Goal: Task Accomplishment & Management: Use online tool/utility

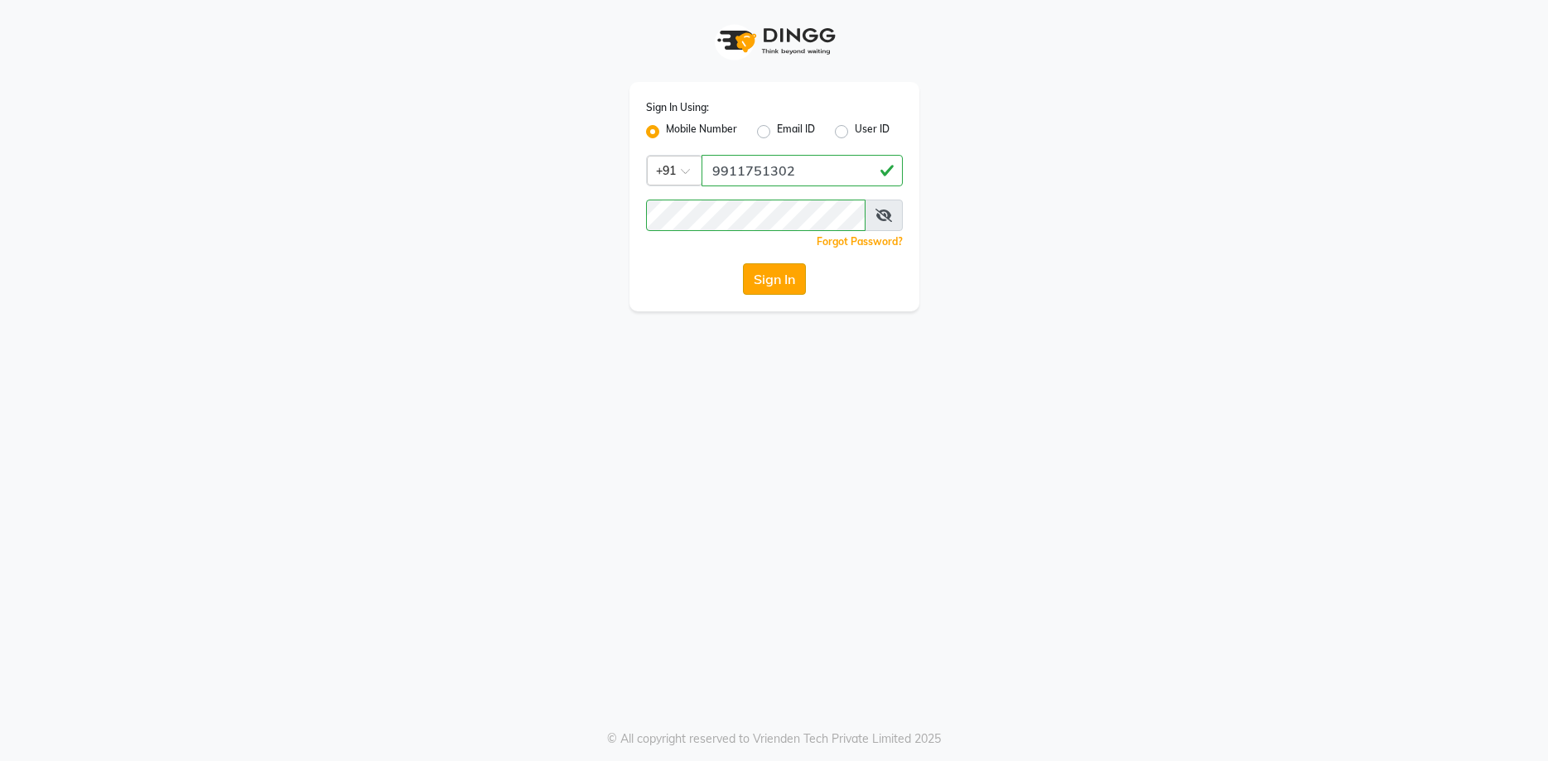
click at [764, 270] on button "Sign In" at bounding box center [774, 278] width 63 height 31
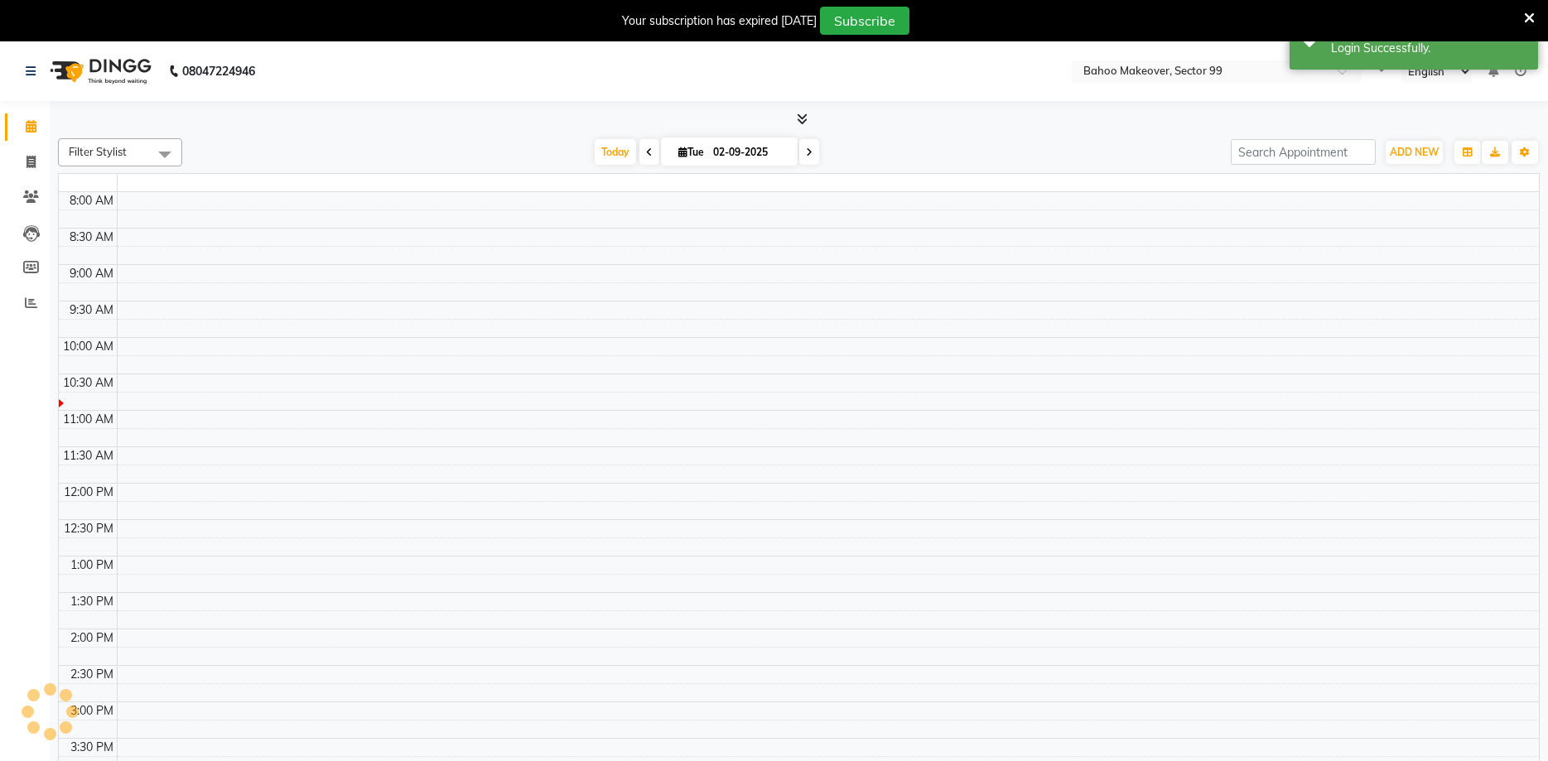
select select "en"
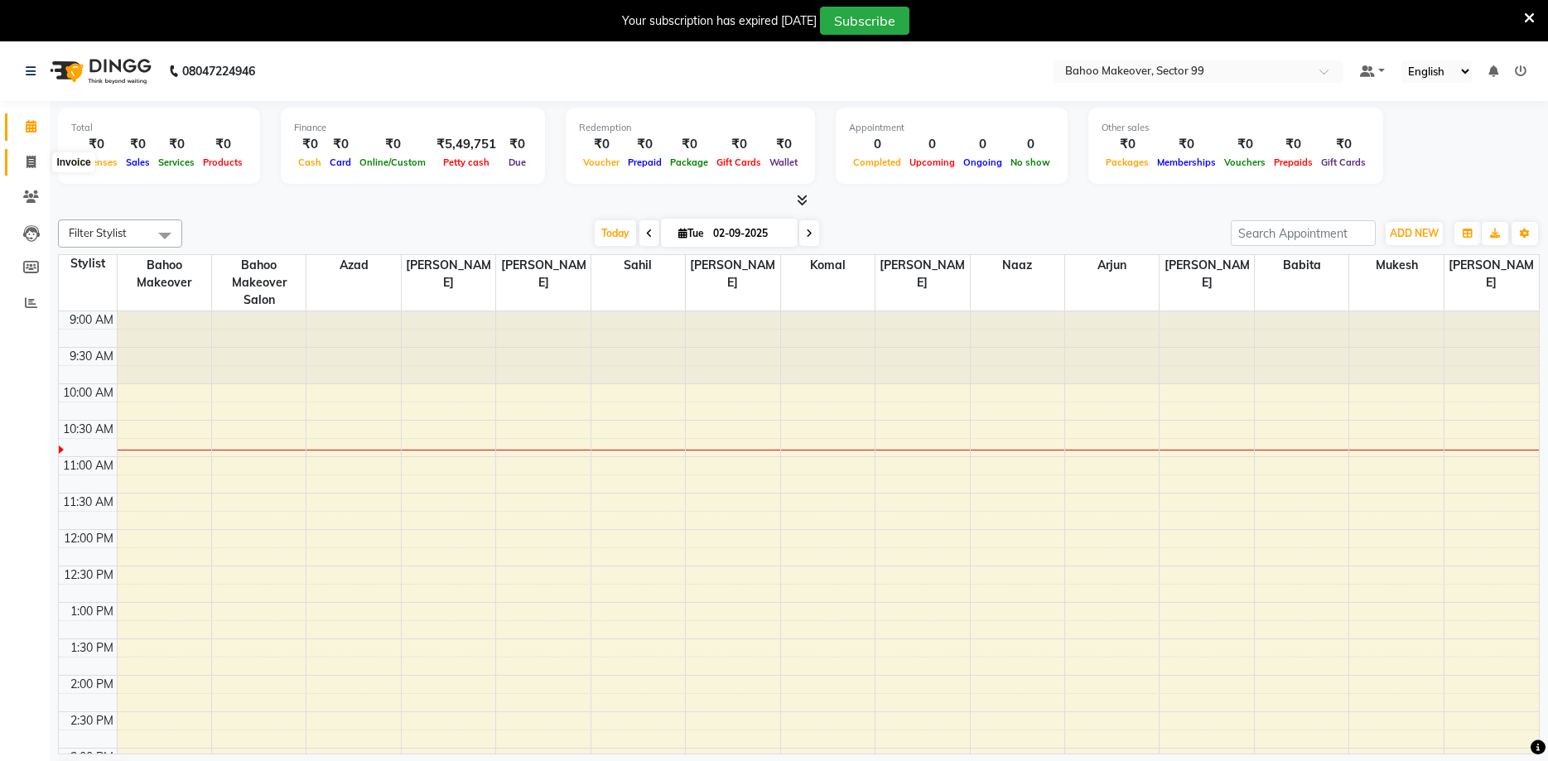
click at [32, 160] on icon at bounding box center [31, 162] width 9 height 12
select select "6856"
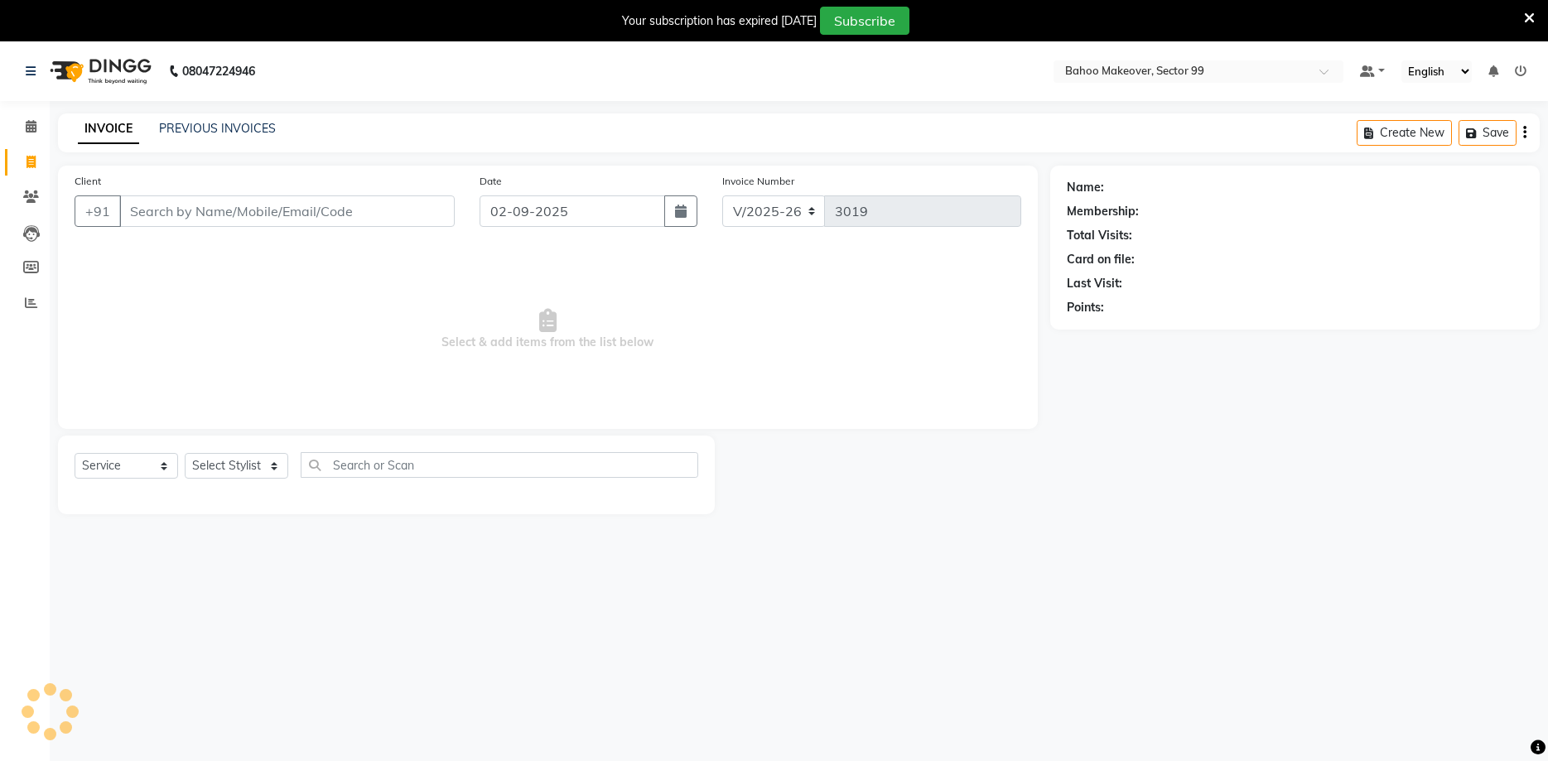
select select "membership"
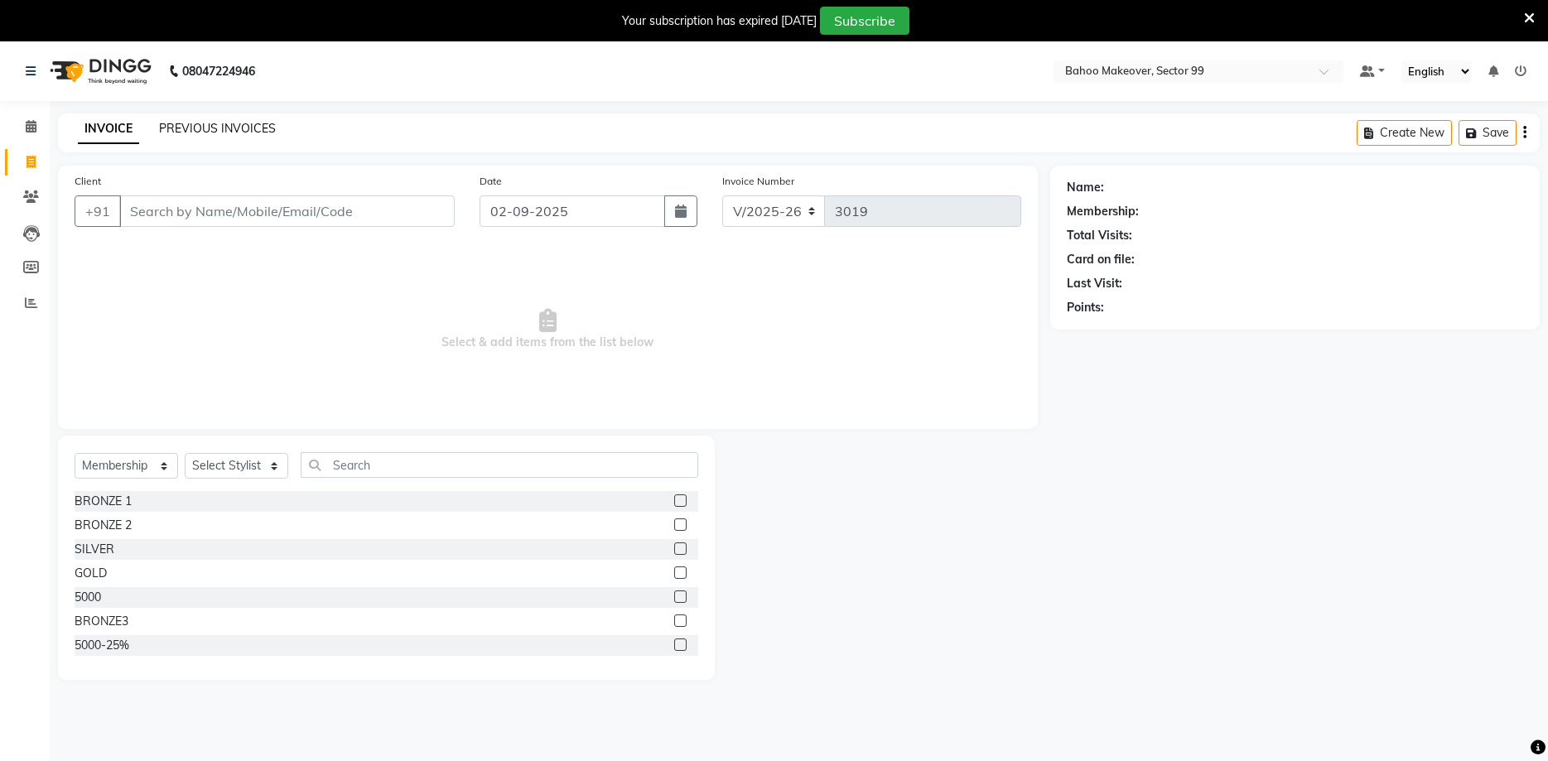
click at [188, 128] on link "PREVIOUS INVOICES" at bounding box center [217, 128] width 117 height 15
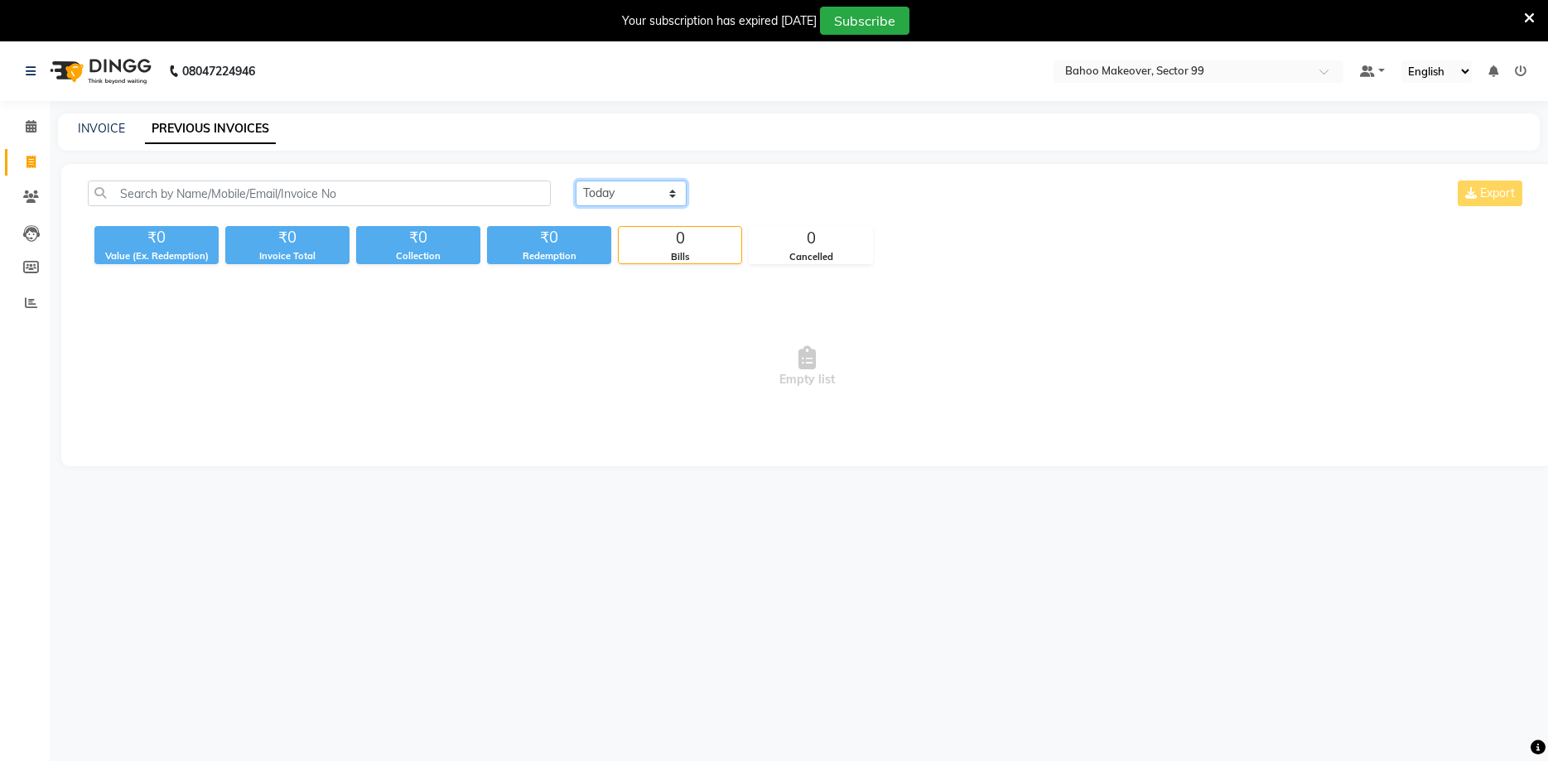
click at [576, 181] on select "[DATE] [DATE] Custom Range" at bounding box center [631, 194] width 111 height 26
select select "[DATE]"
click option "[DATE]" at bounding box center [0, 0] width 0 height 0
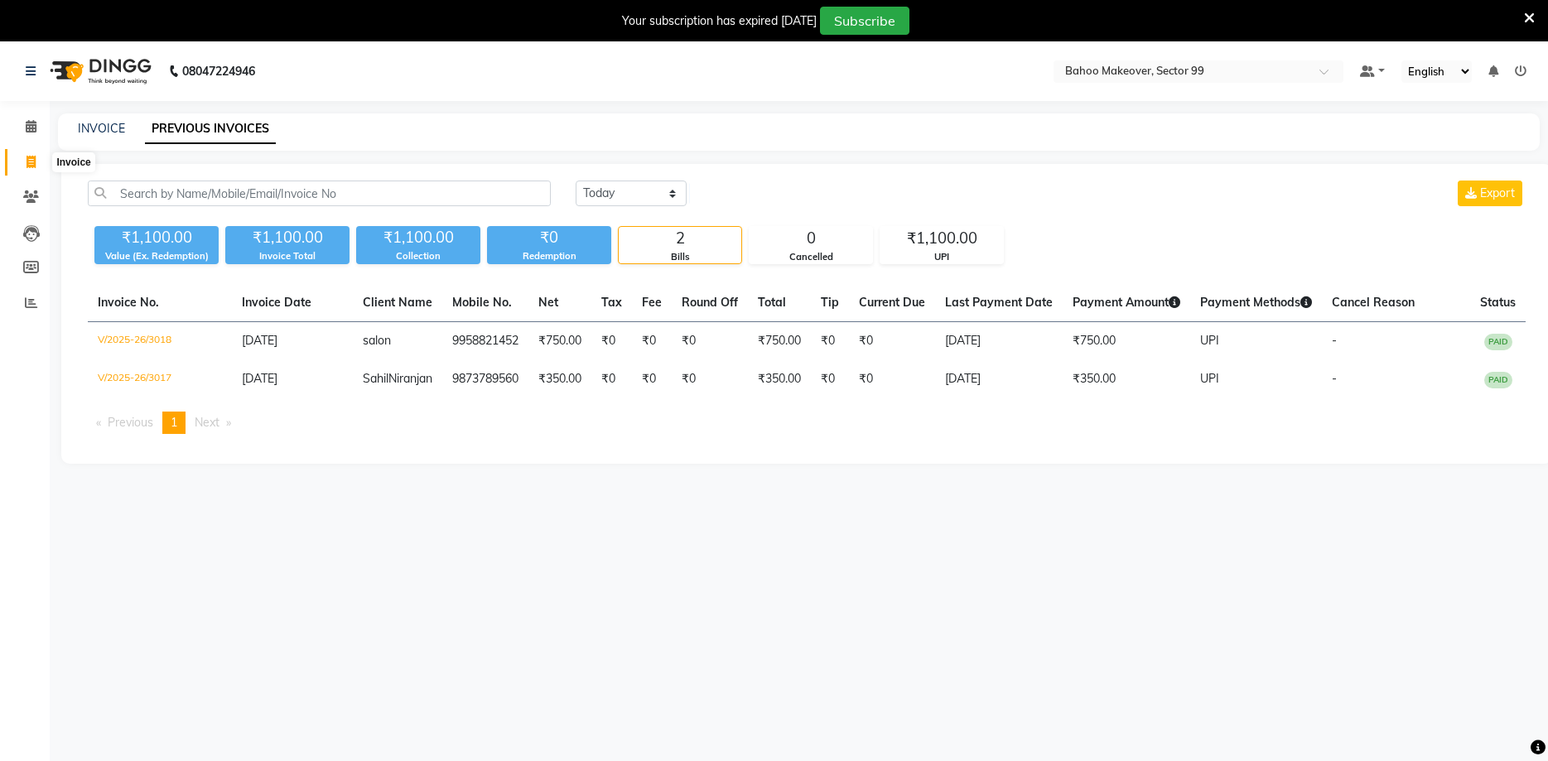
click at [29, 165] on icon at bounding box center [31, 162] width 9 height 12
select select "6856"
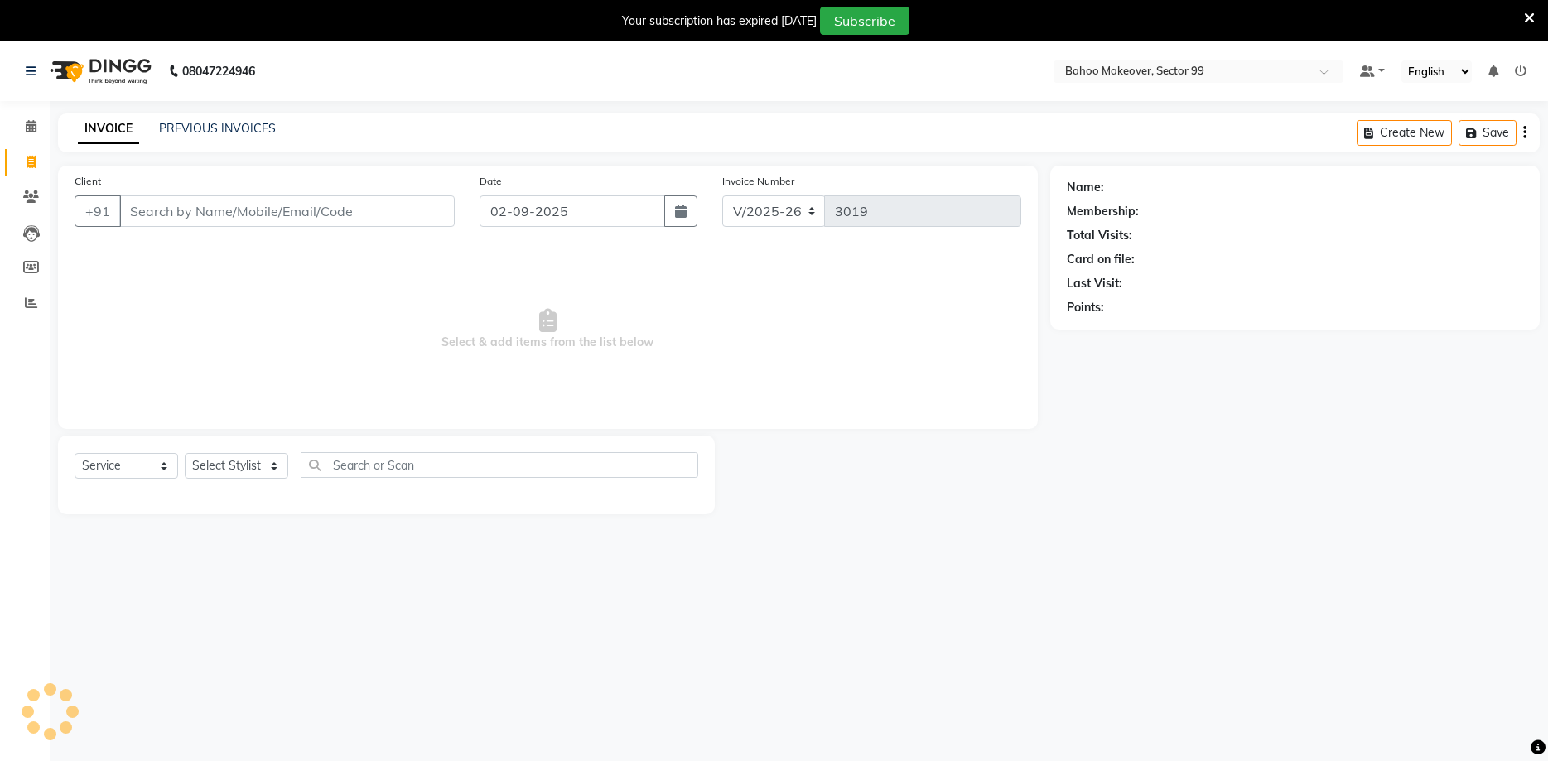
select select "membership"
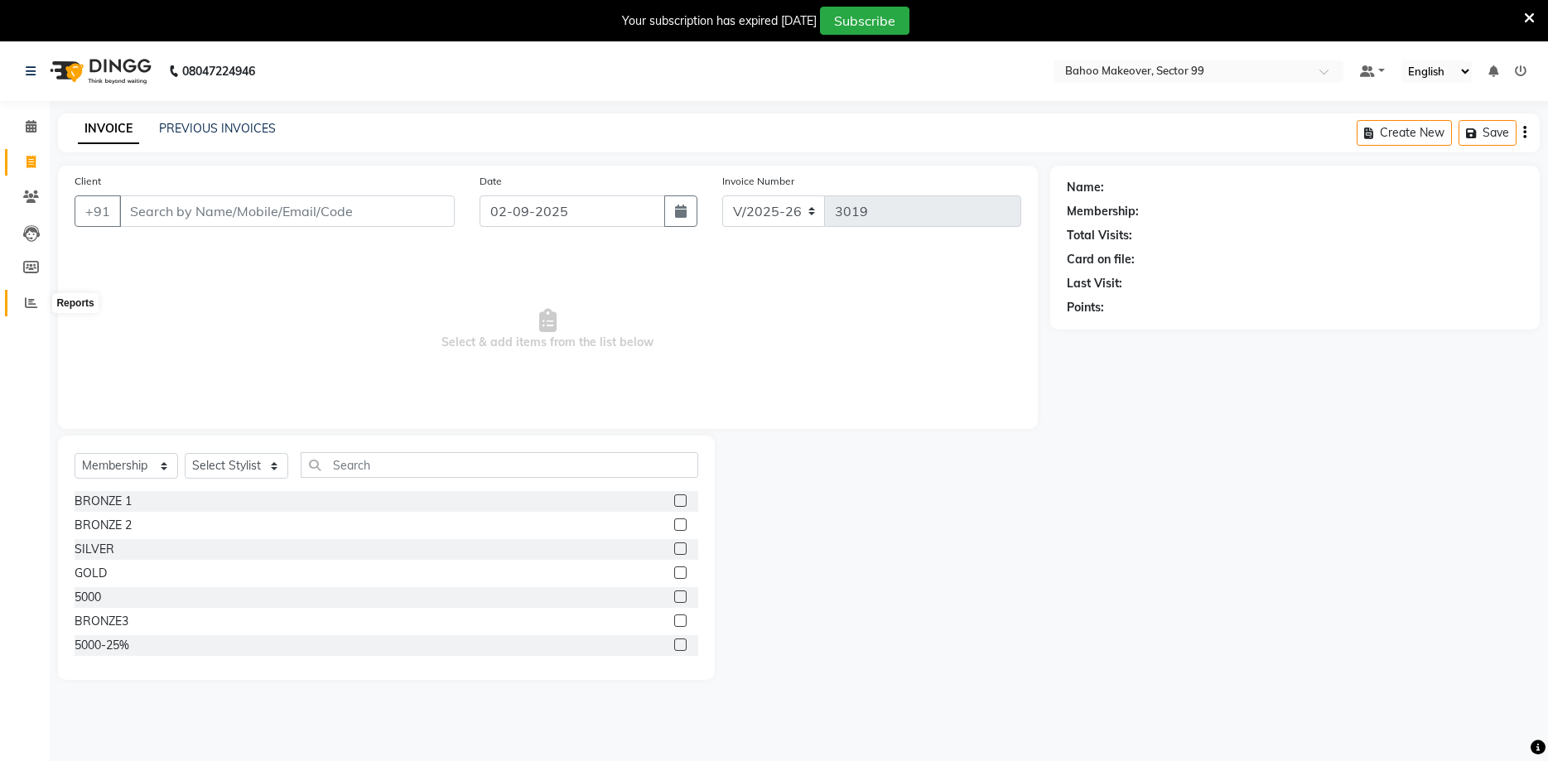
click at [21, 298] on span at bounding box center [31, 303] width 29 height 19
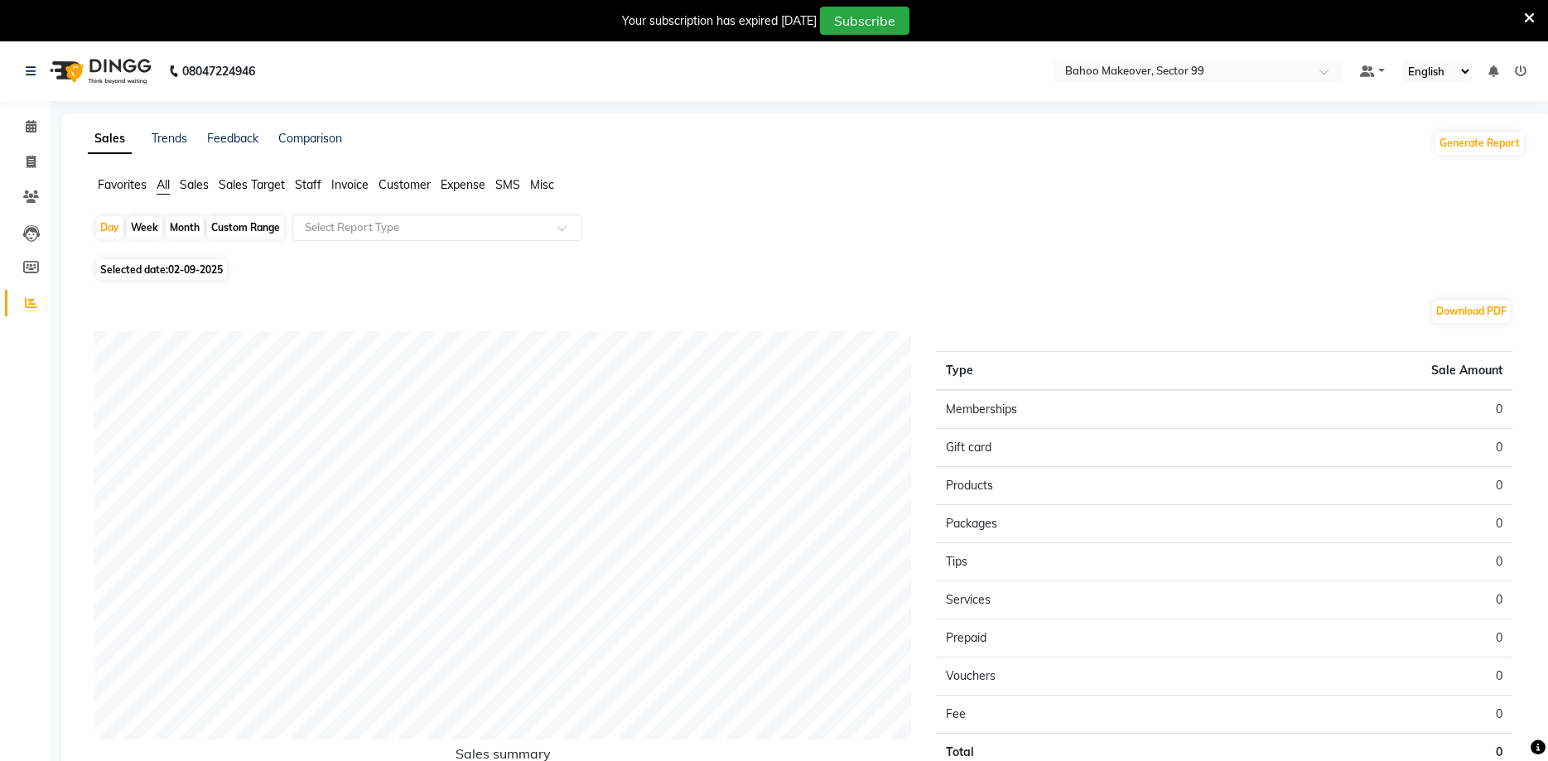
click at [310, 186] on span "Staff" at bounding box center [308, 184] width 27 height 15
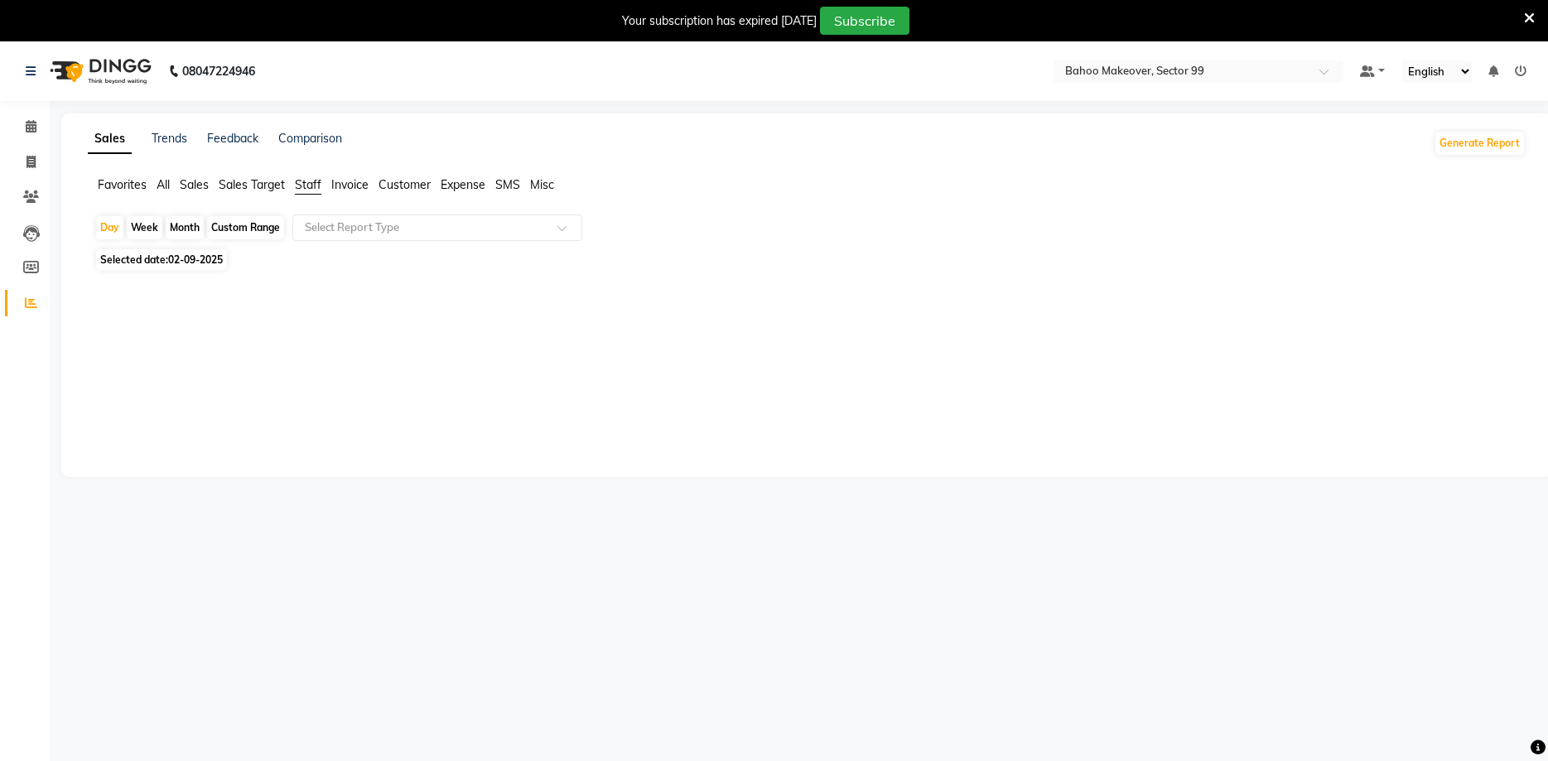
click at [181, 234] on div "Month" at bounding box center [185, 227] width 38 height 23
select select "9"
select select "2025"
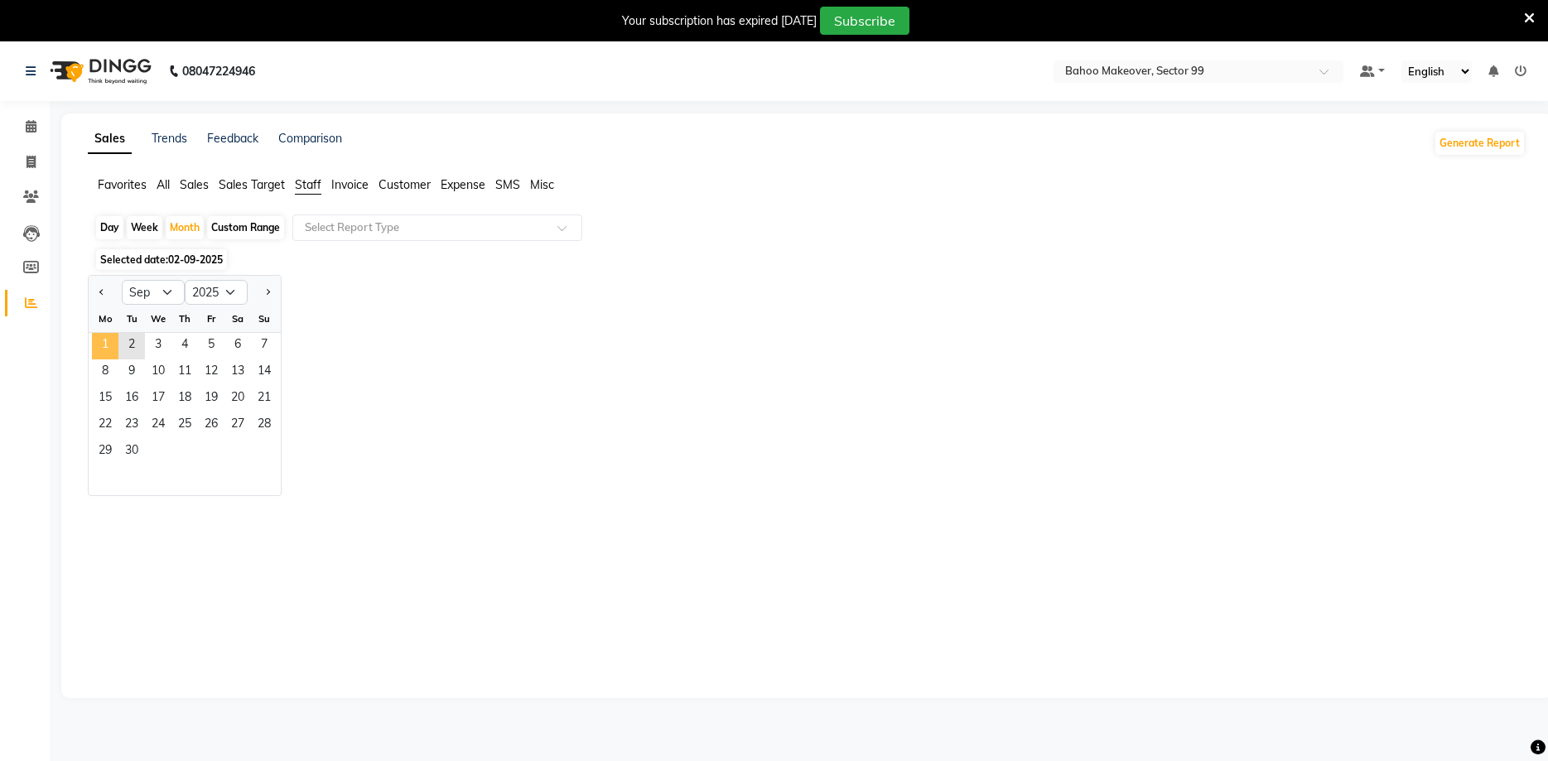
click at [104, 342] on span "1" at bounding box center [105, 346] width 27 height 27
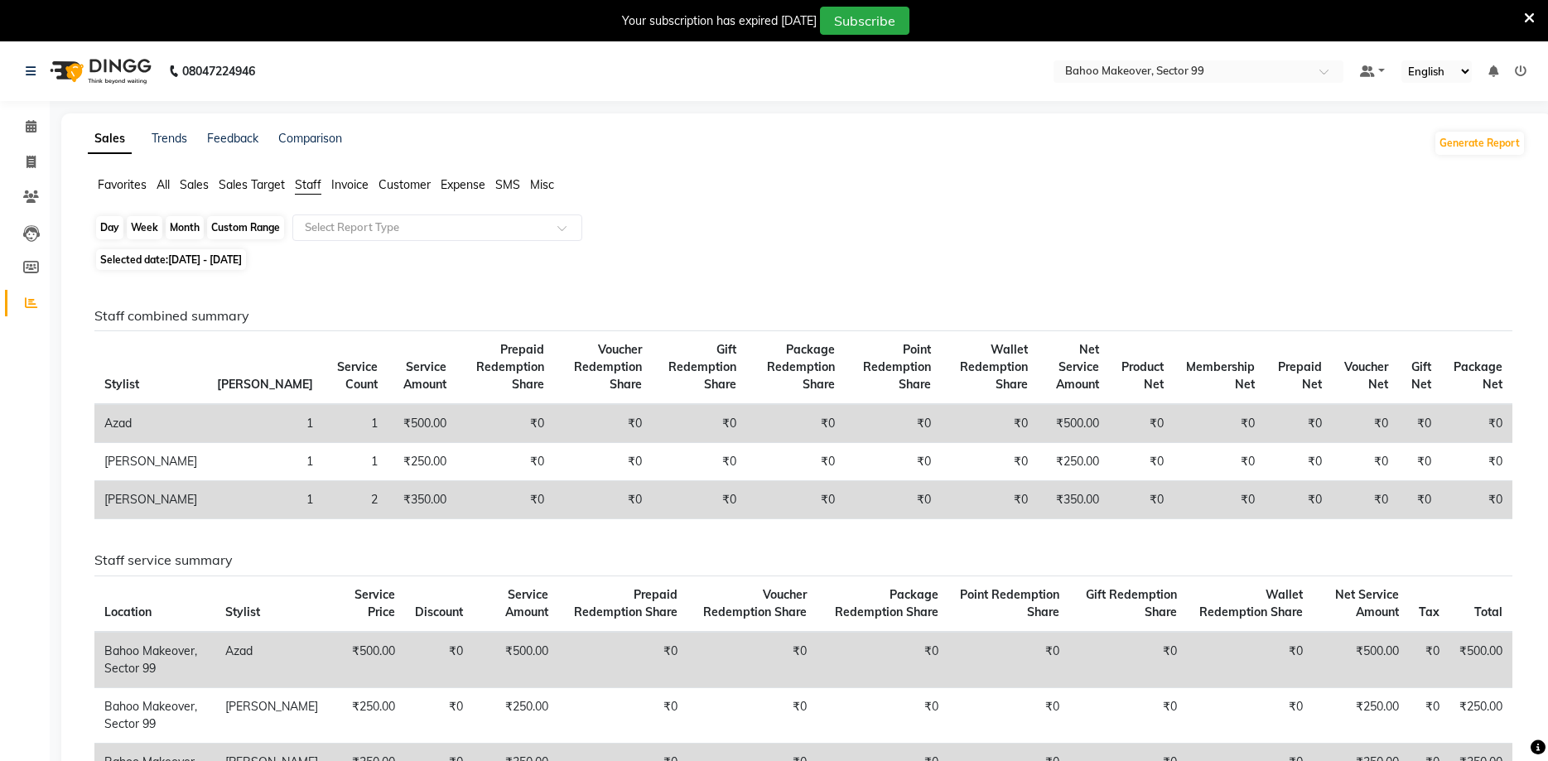
click at [168, 223] on div "Month" at bounding box center [185, 227] width 38 height 23
select select "9"
select select "2025"
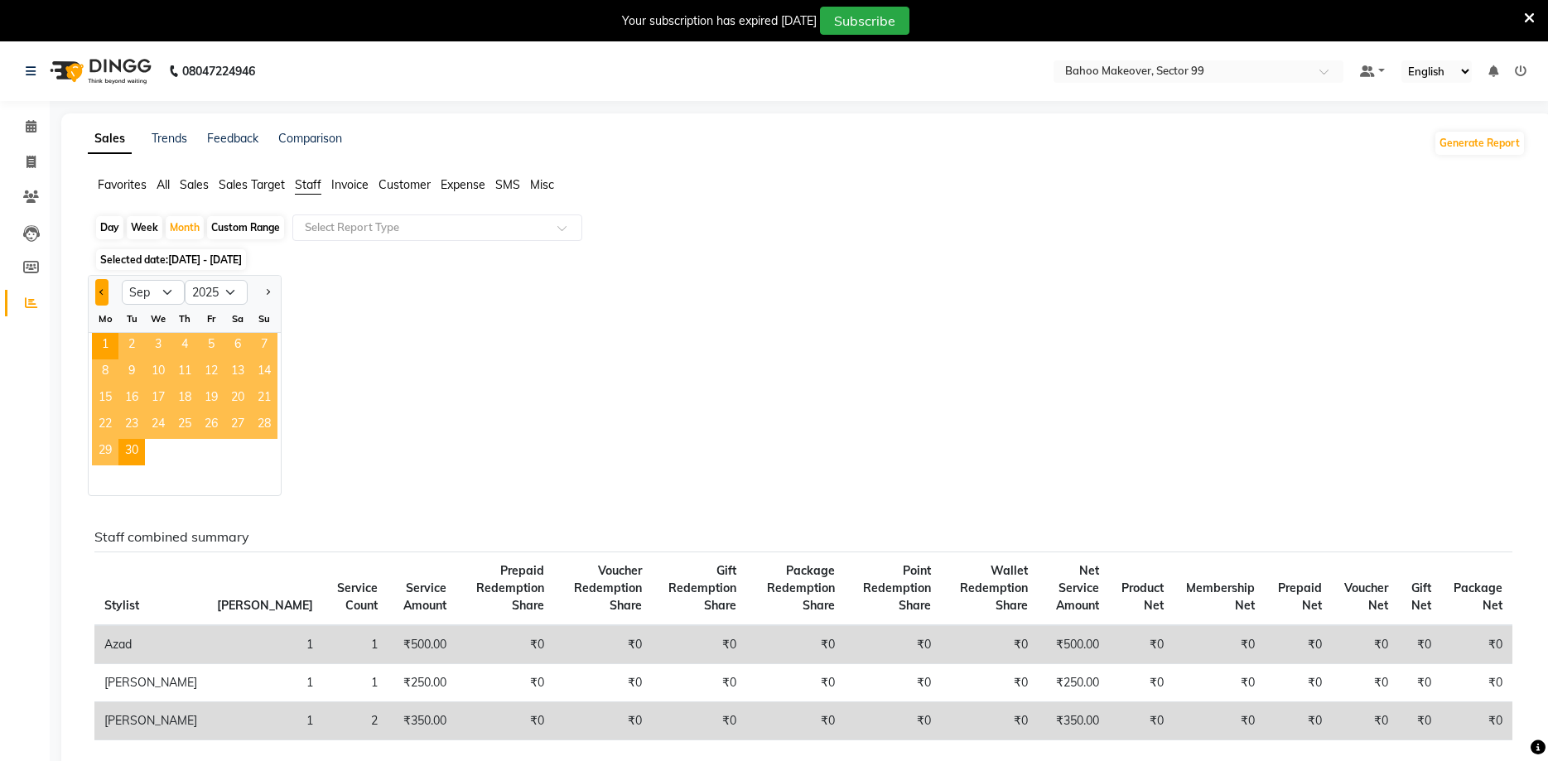
click at [96, 287] on button "Previous month" at bounding box center [101, 292] width 13 height 27
select select "8"
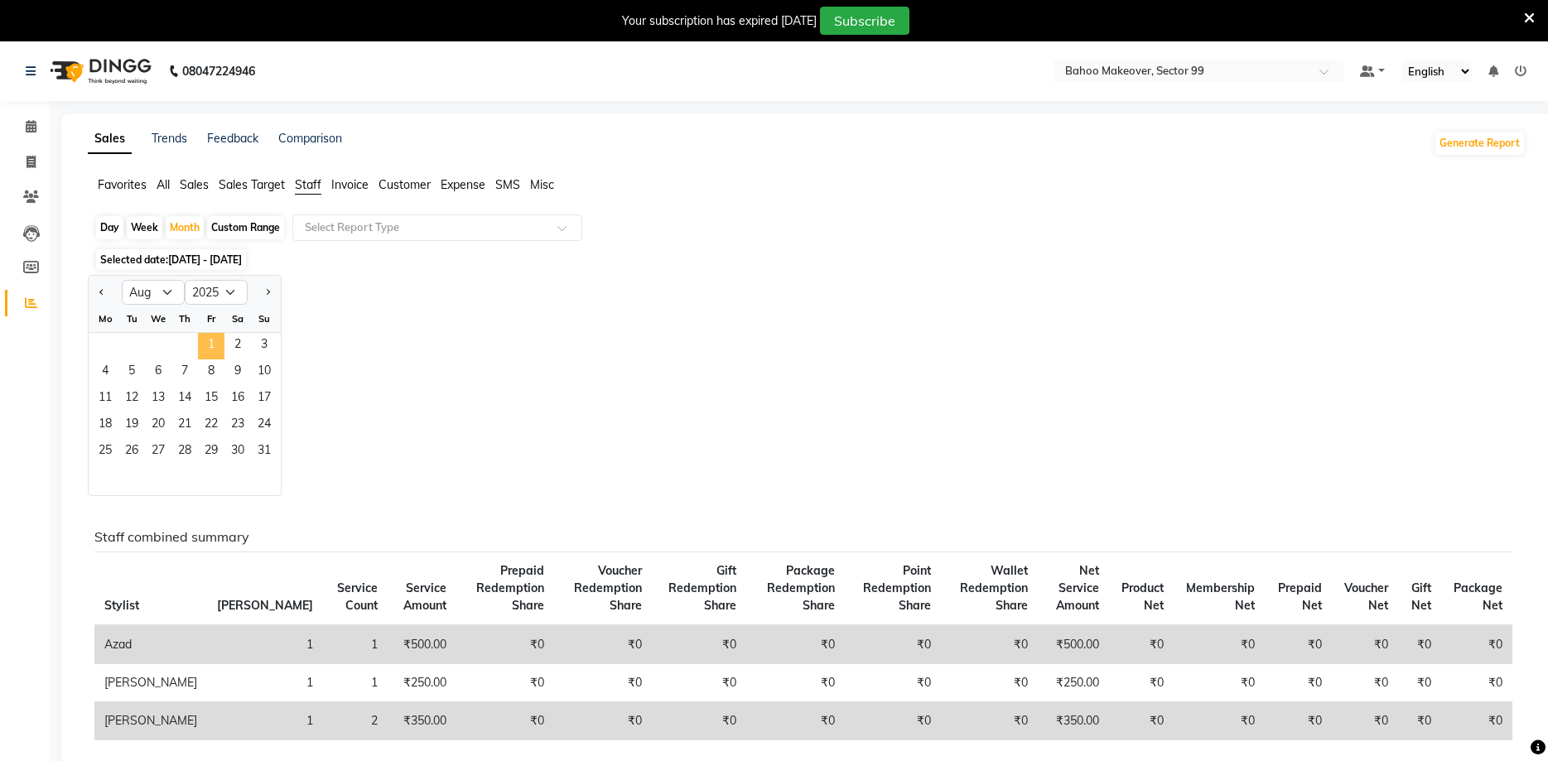
click at [222, 353] on span "1" at bounding box center [211, 346] width 27 height 27
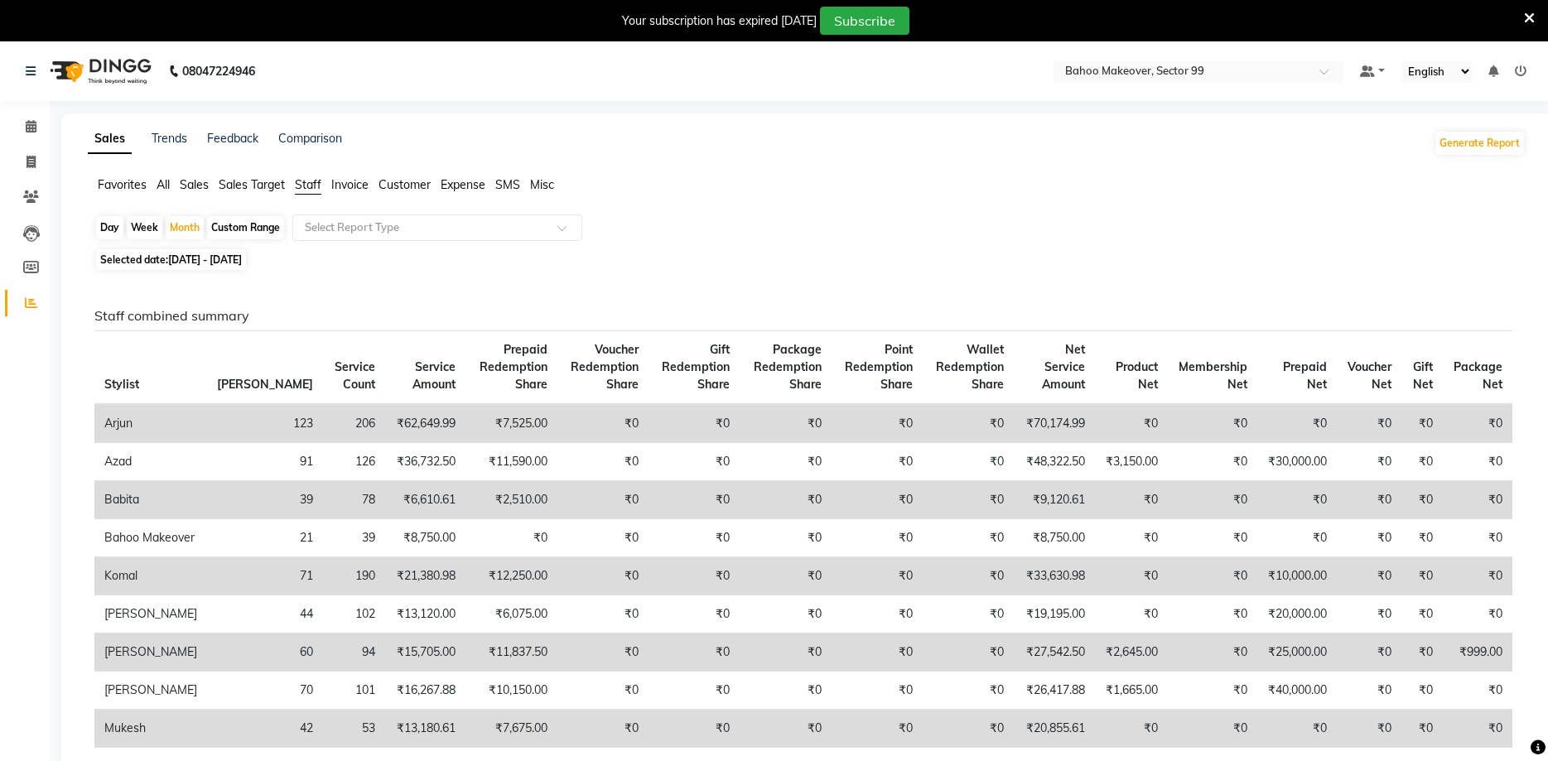
click at [162, 192] on span "All" at bounding box center [163, 184] width 13 height 15
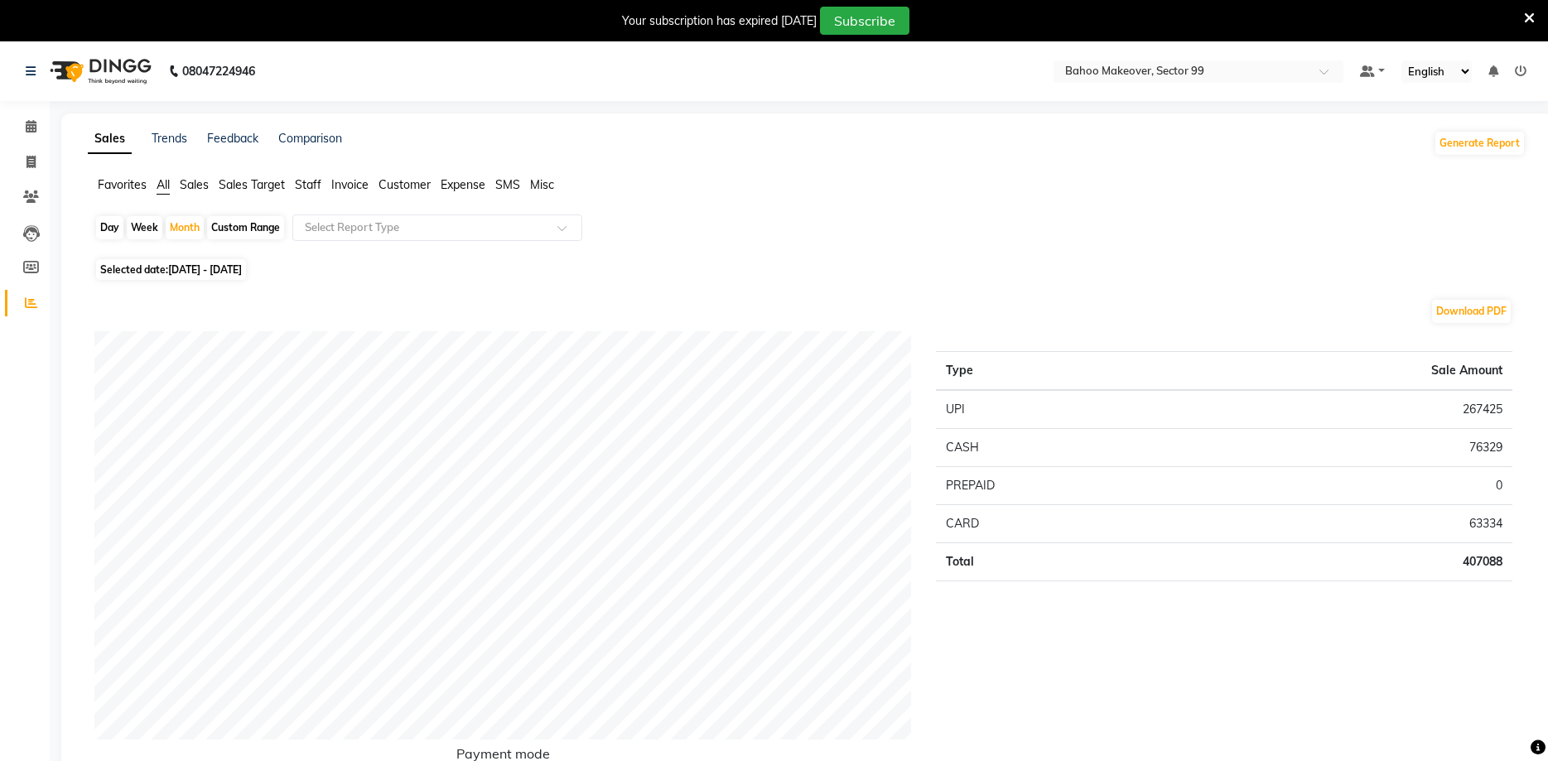
click at [186, 188] on span "Sales" at bounding box center [194, 184] width 29 height 15
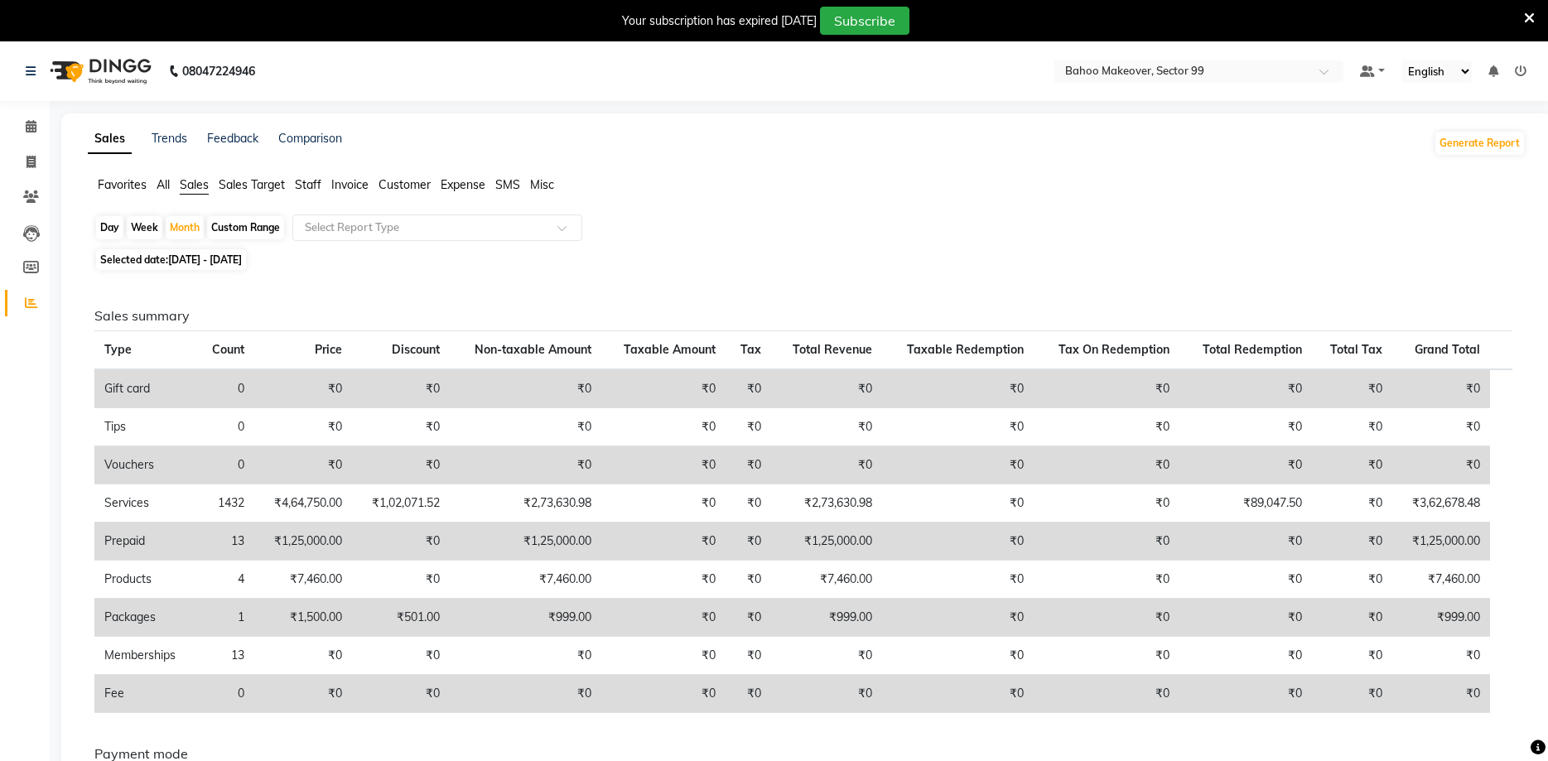
click at [165, 181] on span "All" at bounding box center [163, 184] width 13 height 15
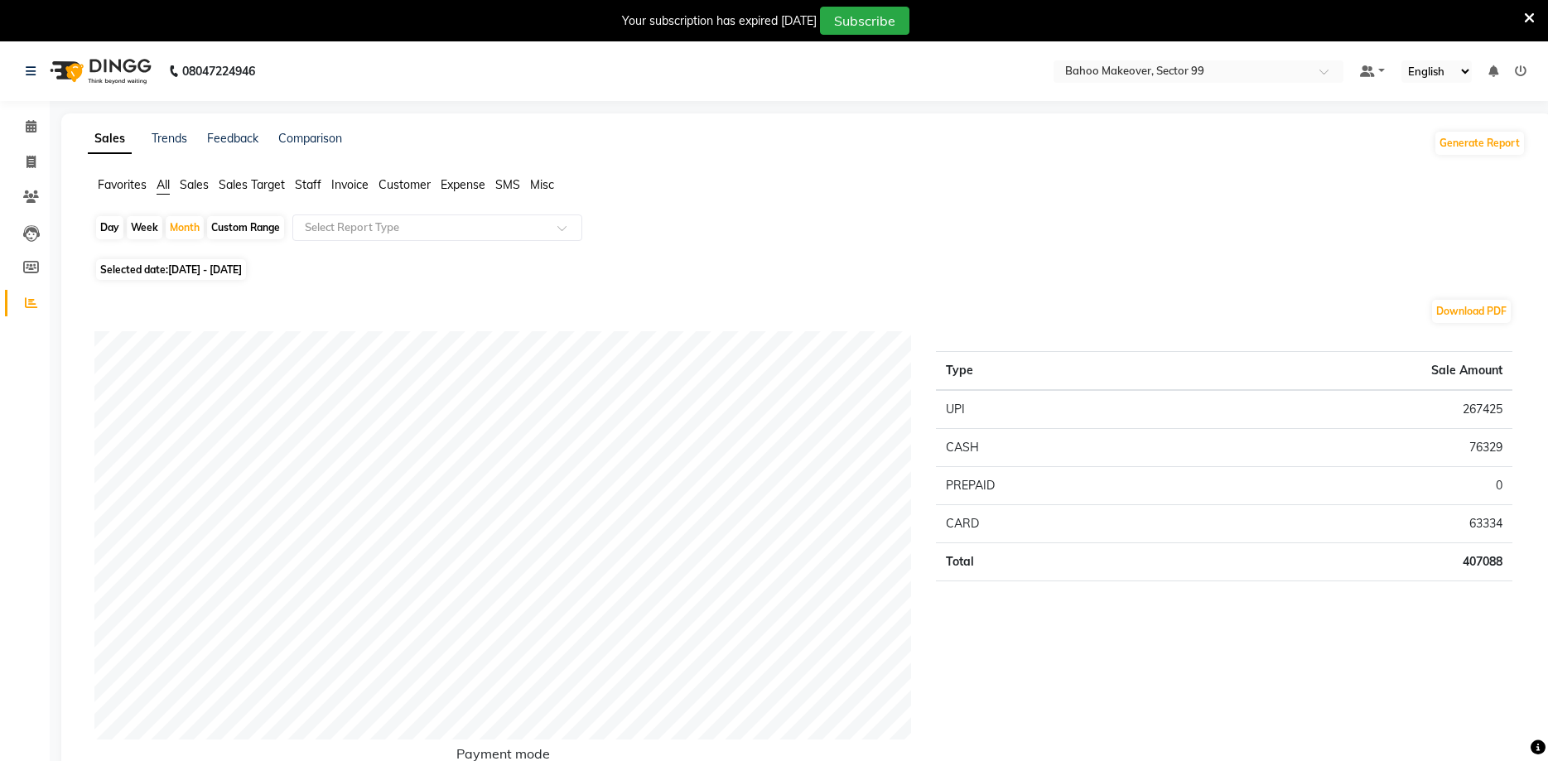
click at [192, 186] on span "Sales" at bounding box center [194, 184] width 29 height 15
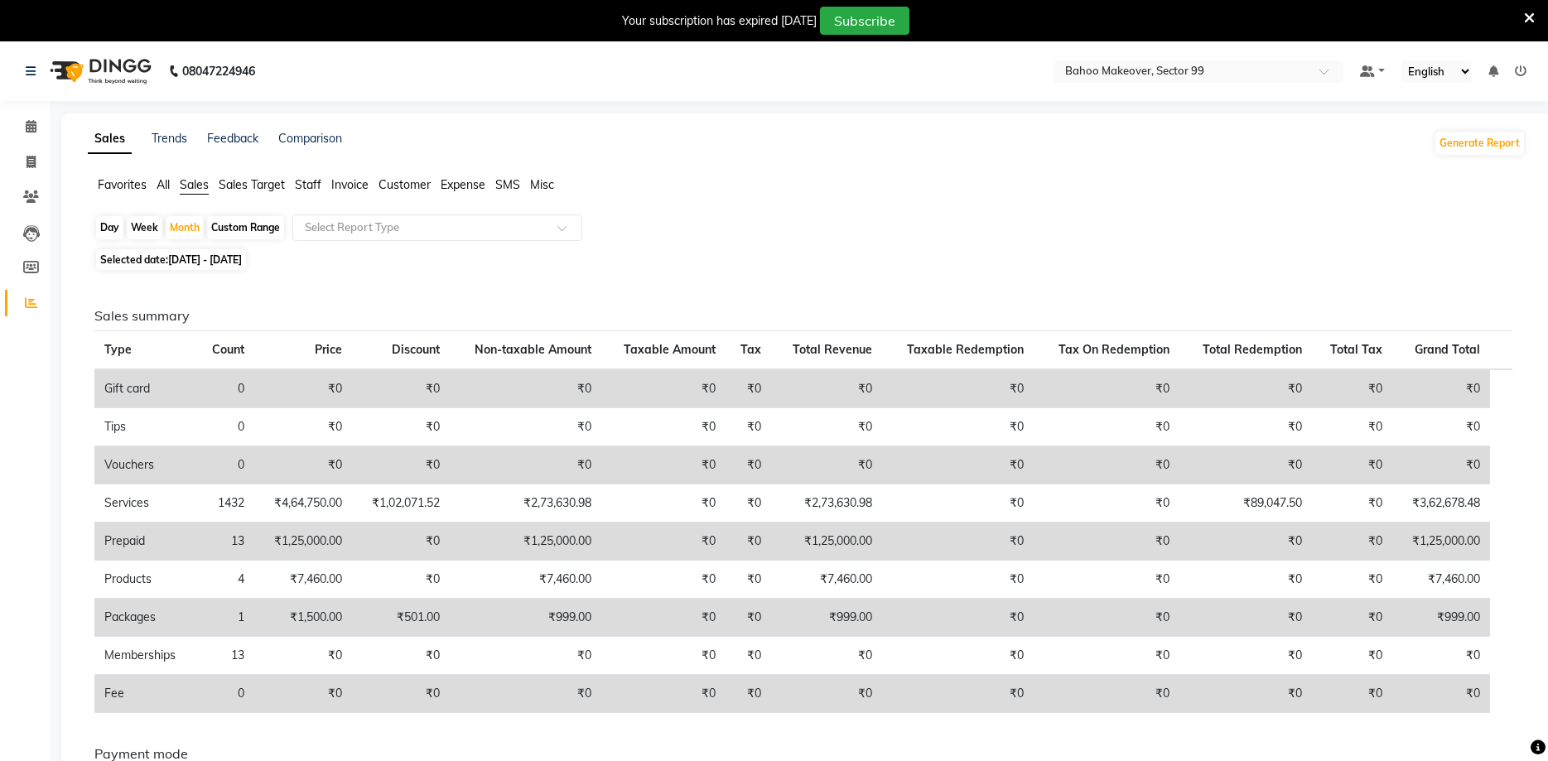
click at [302, 189] on span "Staff" at bounding box center [308, 184] width 27 height 15
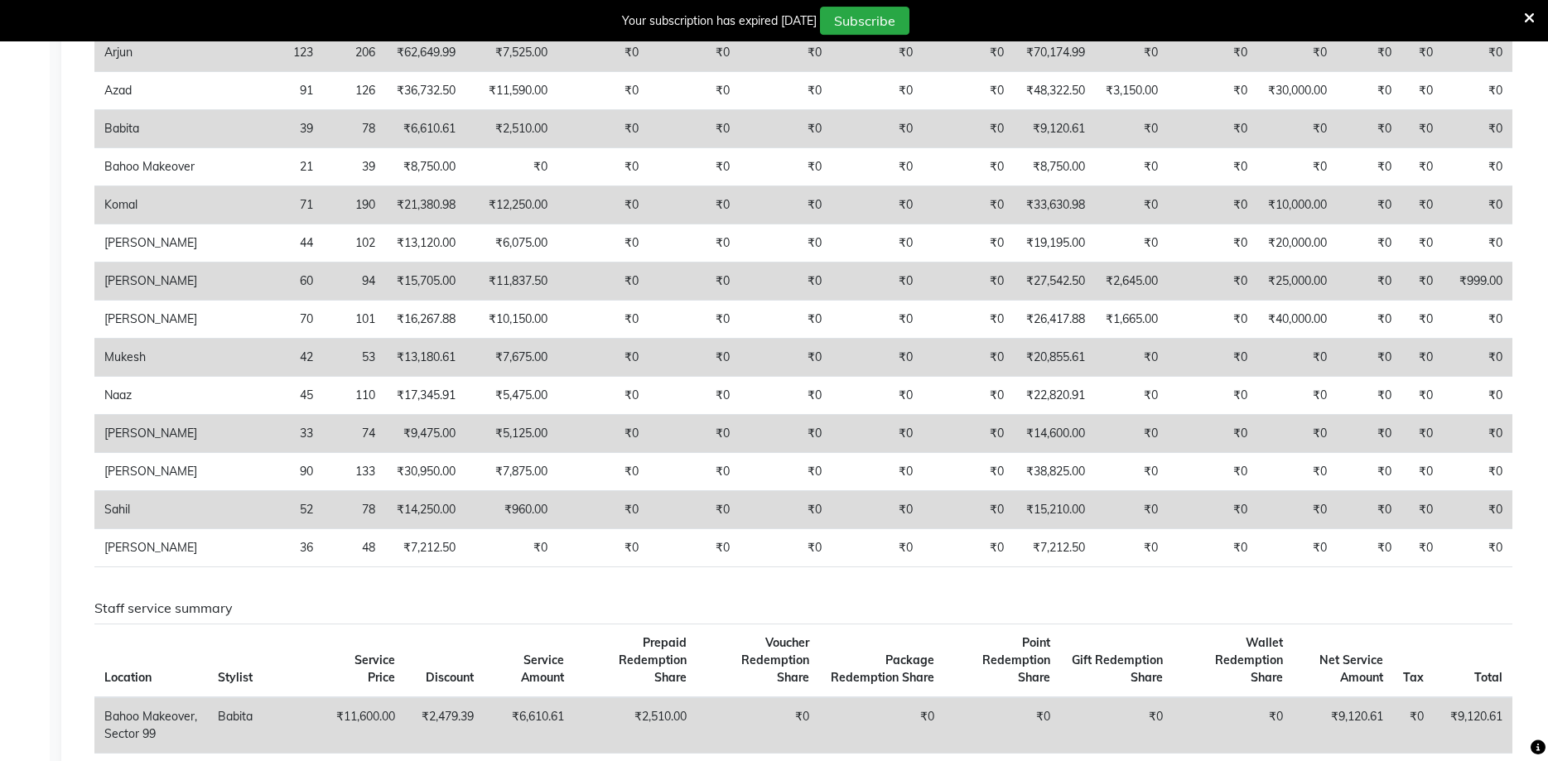
scroll to position [736, 0]
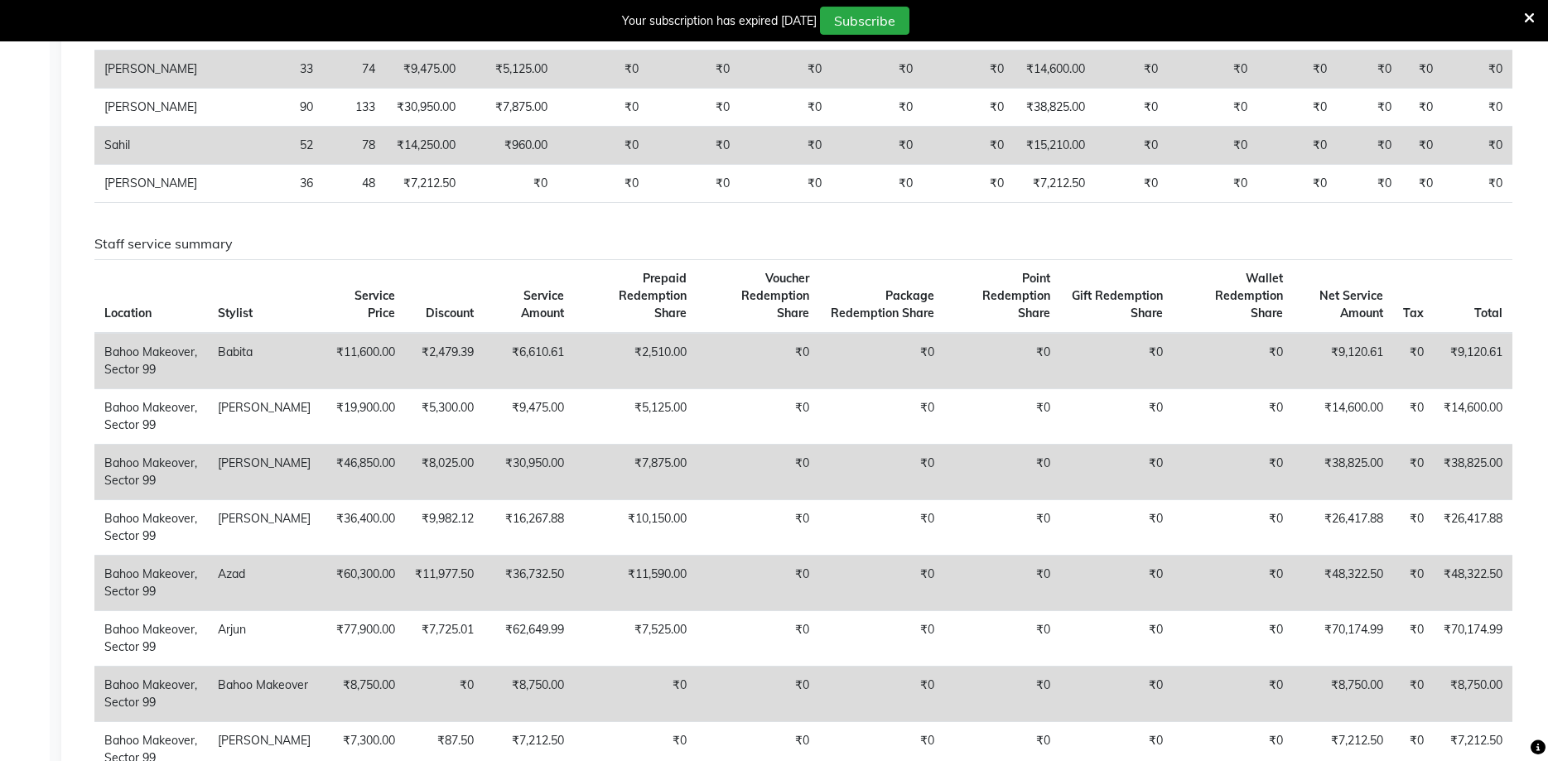
drag, startPoint x: 1528, startPoint y: 340, endPoint x: 1548, endPoint y: 316, distance: 31.2
click at [1538, 327] on div "Sales Trends Feedback Comparison Generate Report Favorites All Sales Sales Targ…" at bounding box center [806, 743] width 1491 height 2731
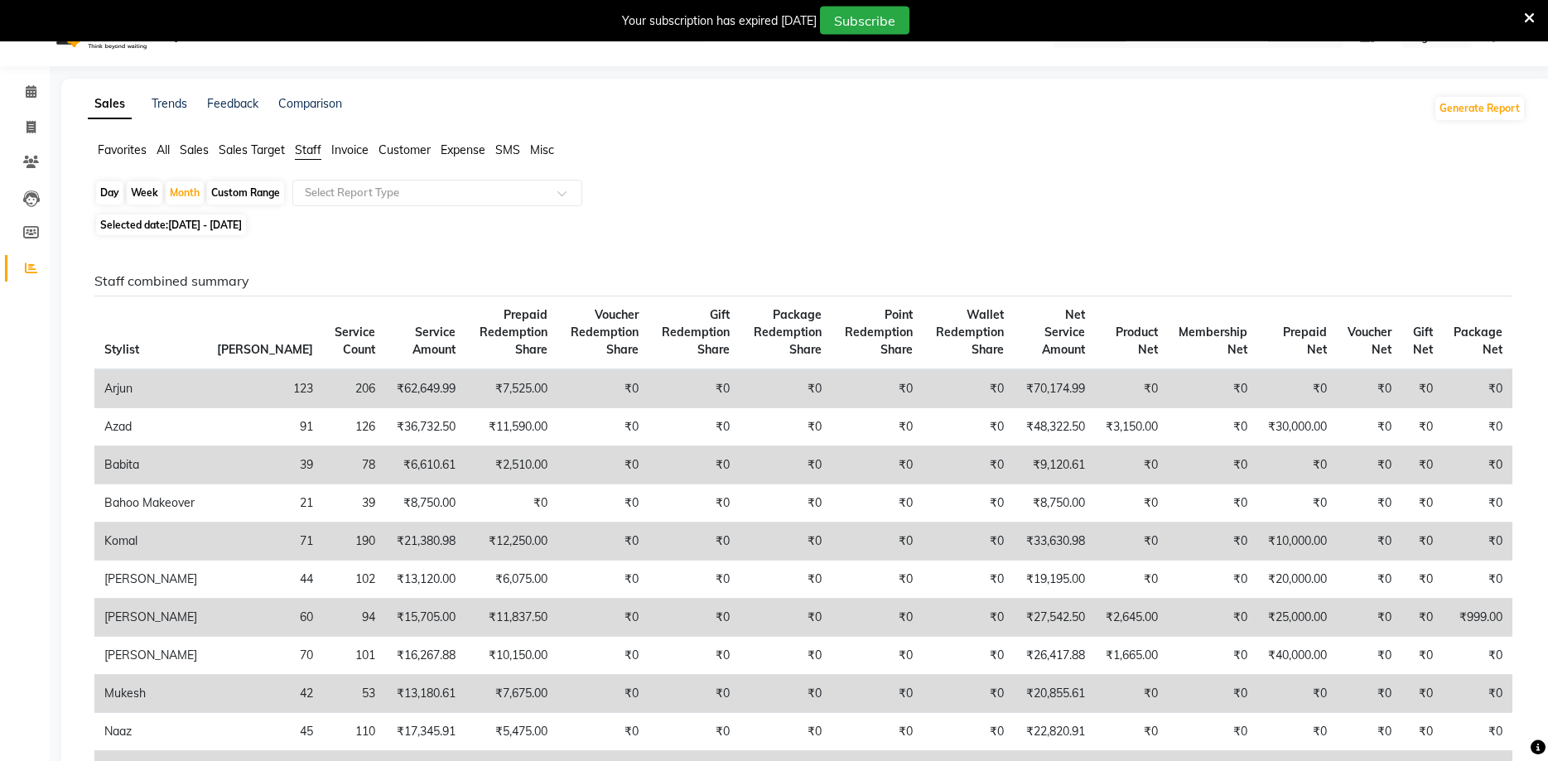
scroll to position [0, 0]
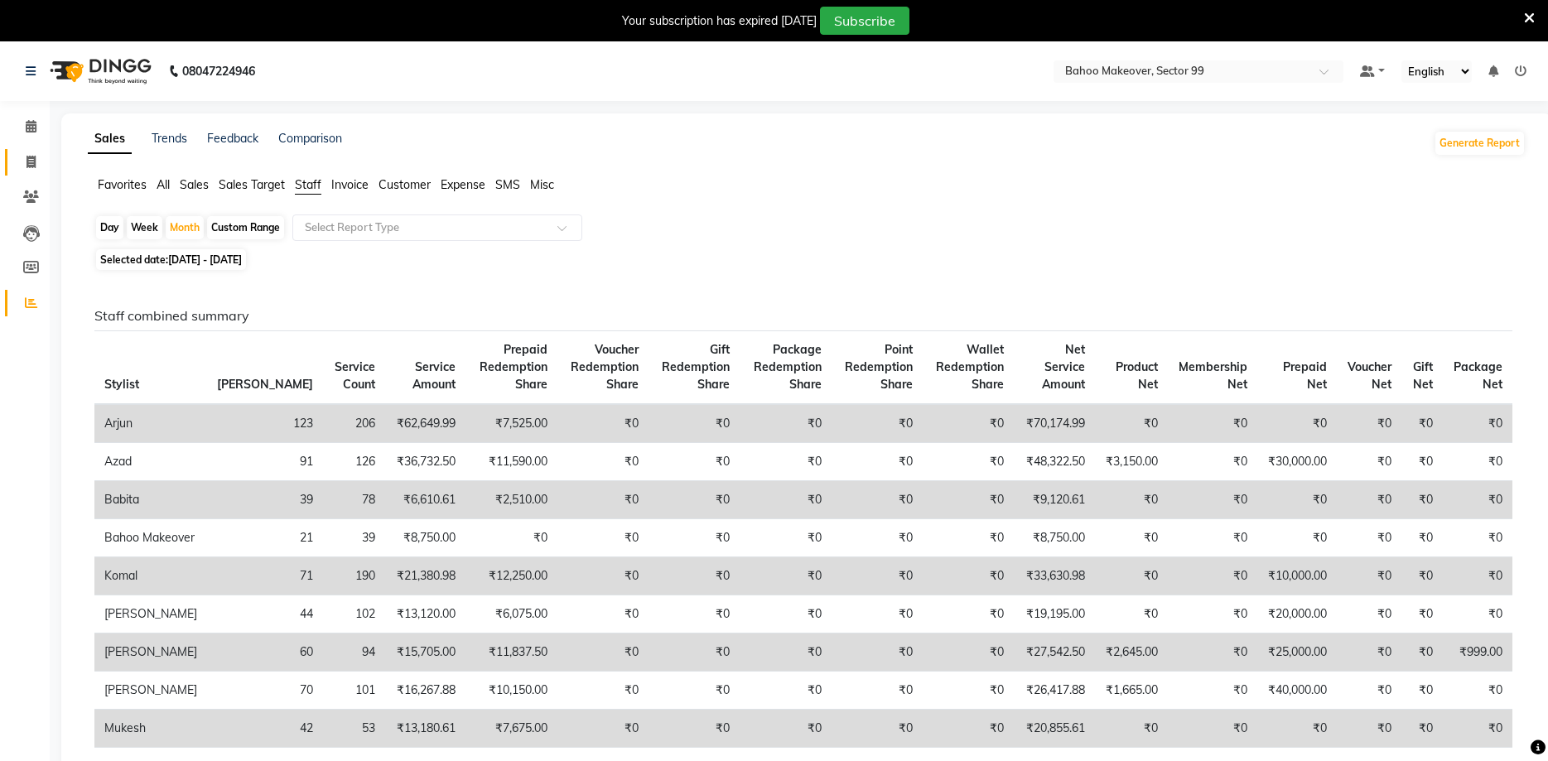
click at [32, 152] on link "Invoice" at bounding box center [25, 162] width 40 height 27
select select "6856"
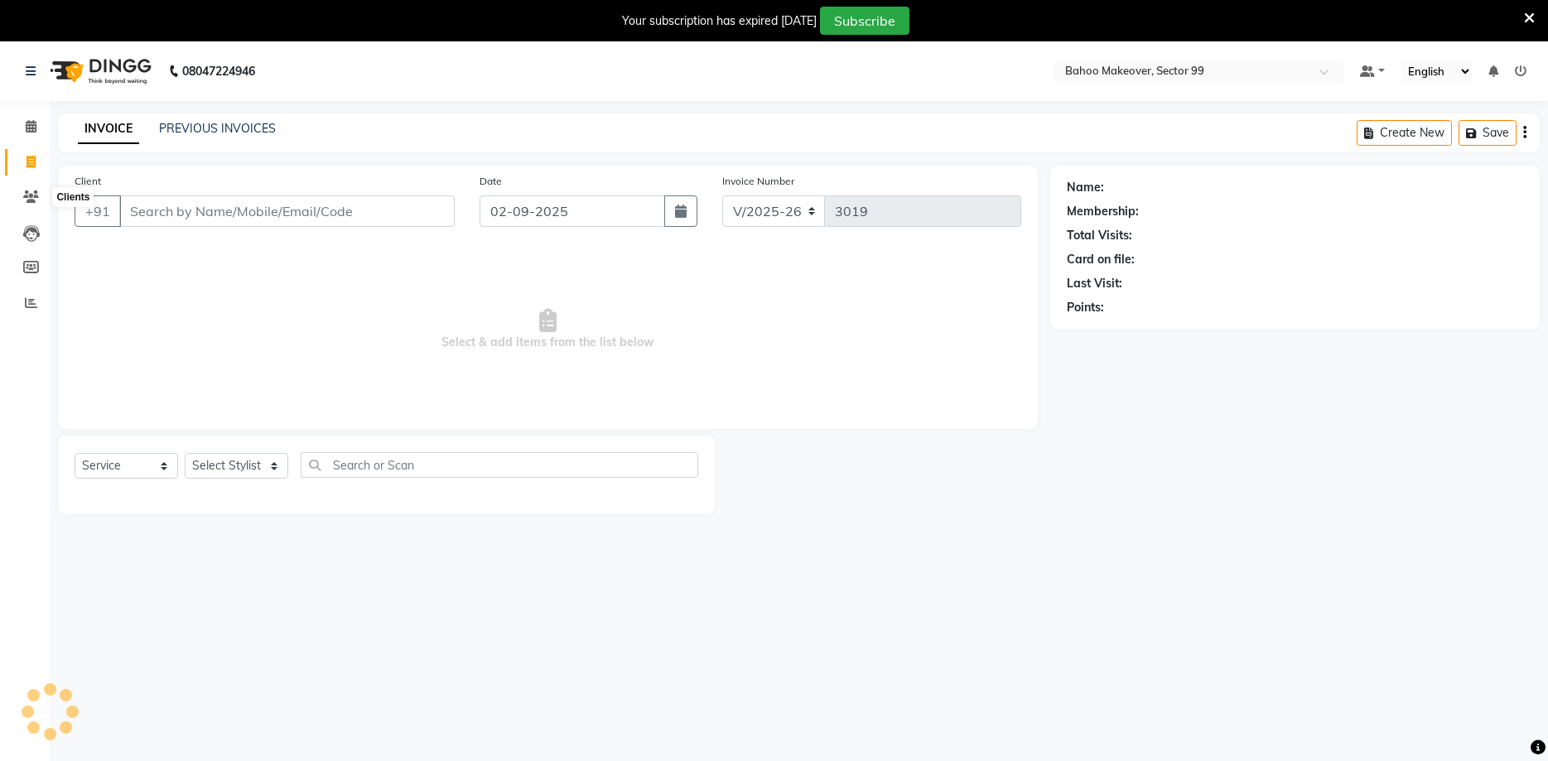
scroll to position [41, 0]
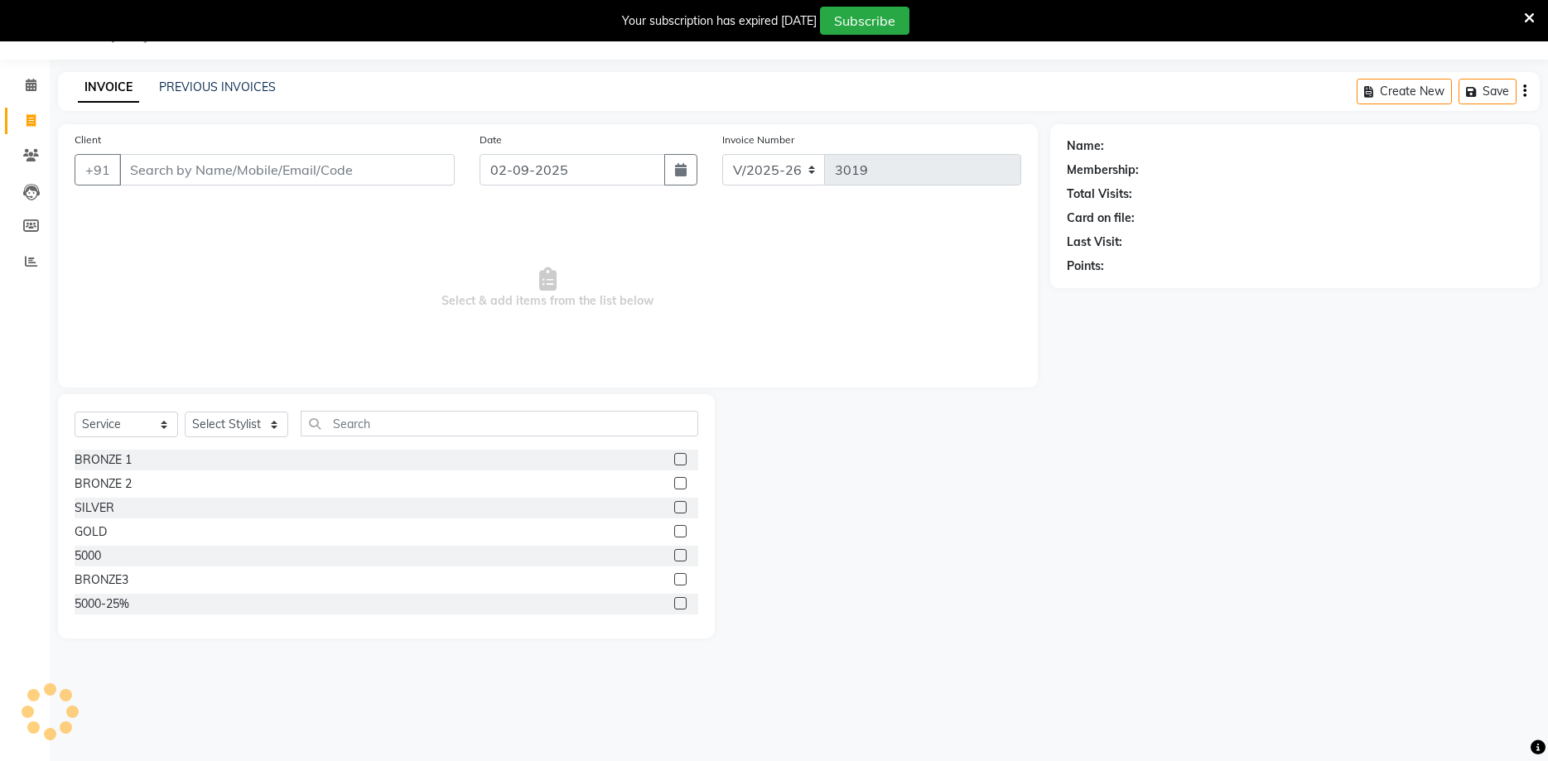
select select "membership"
click at [195, 88] on link "PREVIOUS INVOICES" at bounding box center [217, 87] width 117 height 15
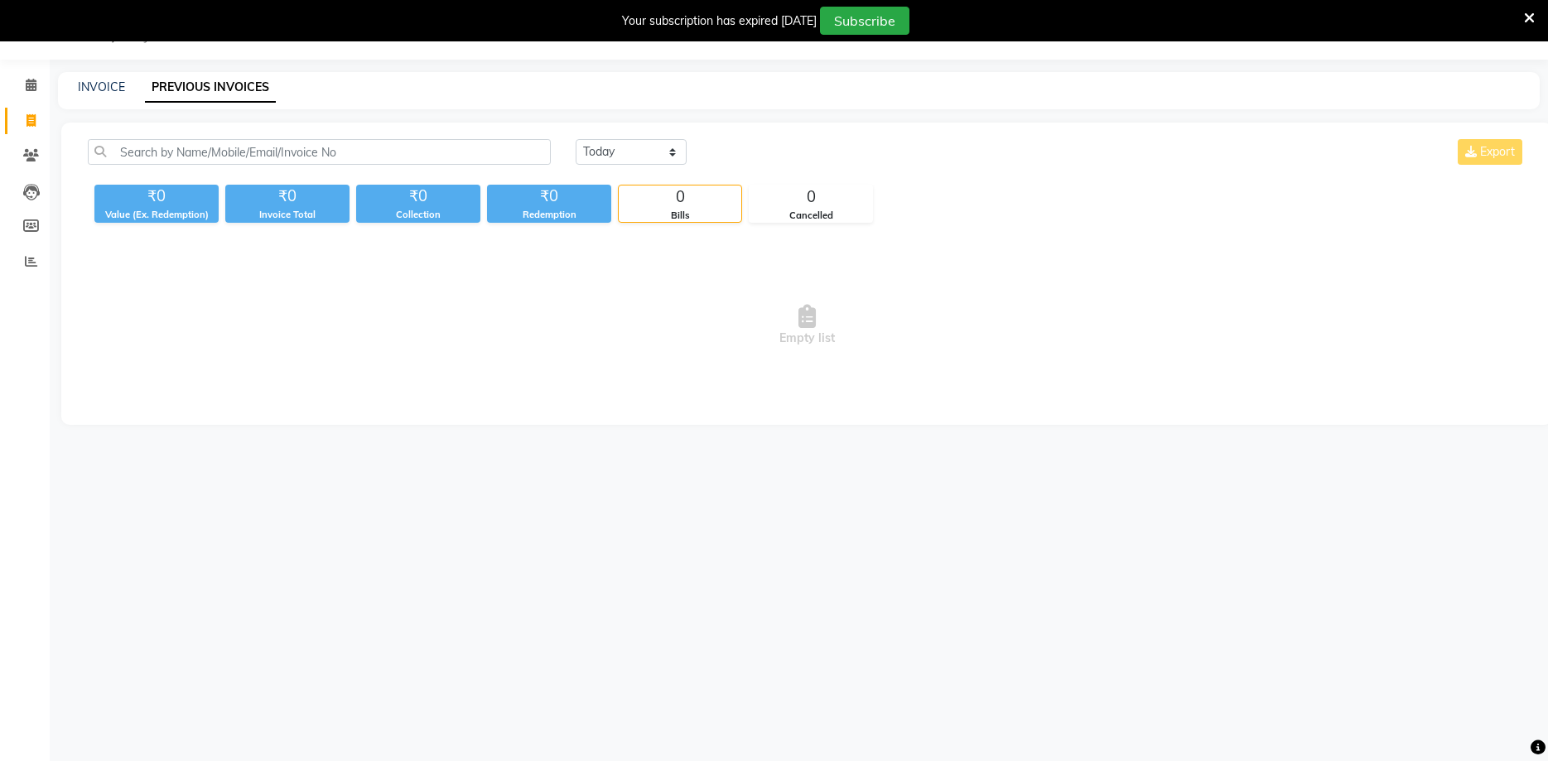
click at [1529, 22] on icon at bounding box center [1529, 18] width 11 height 15
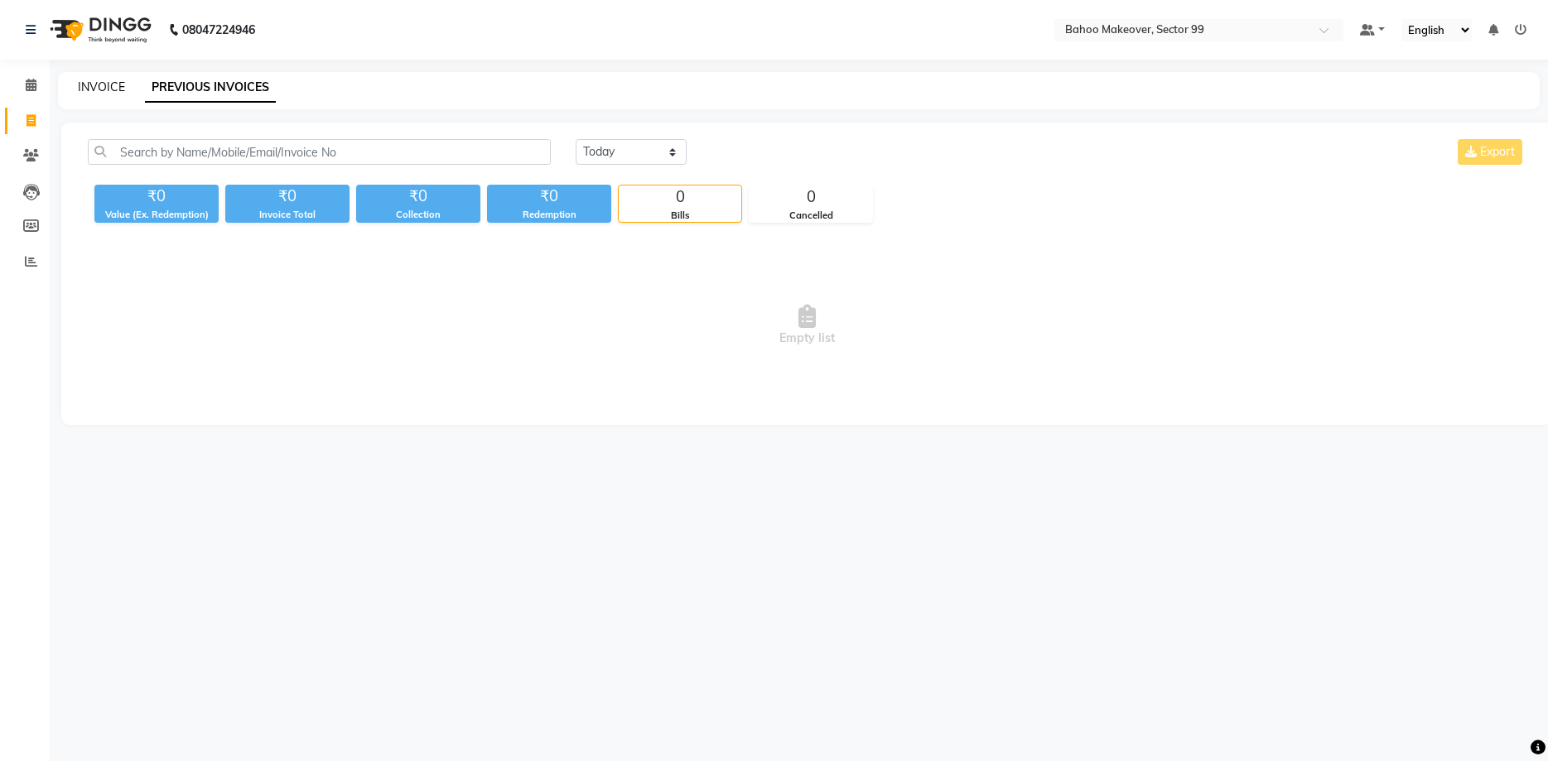
click at [86, 94] on link "INVOICE" at bounding box center [101, 87] width 47 height 15
select select "6856"
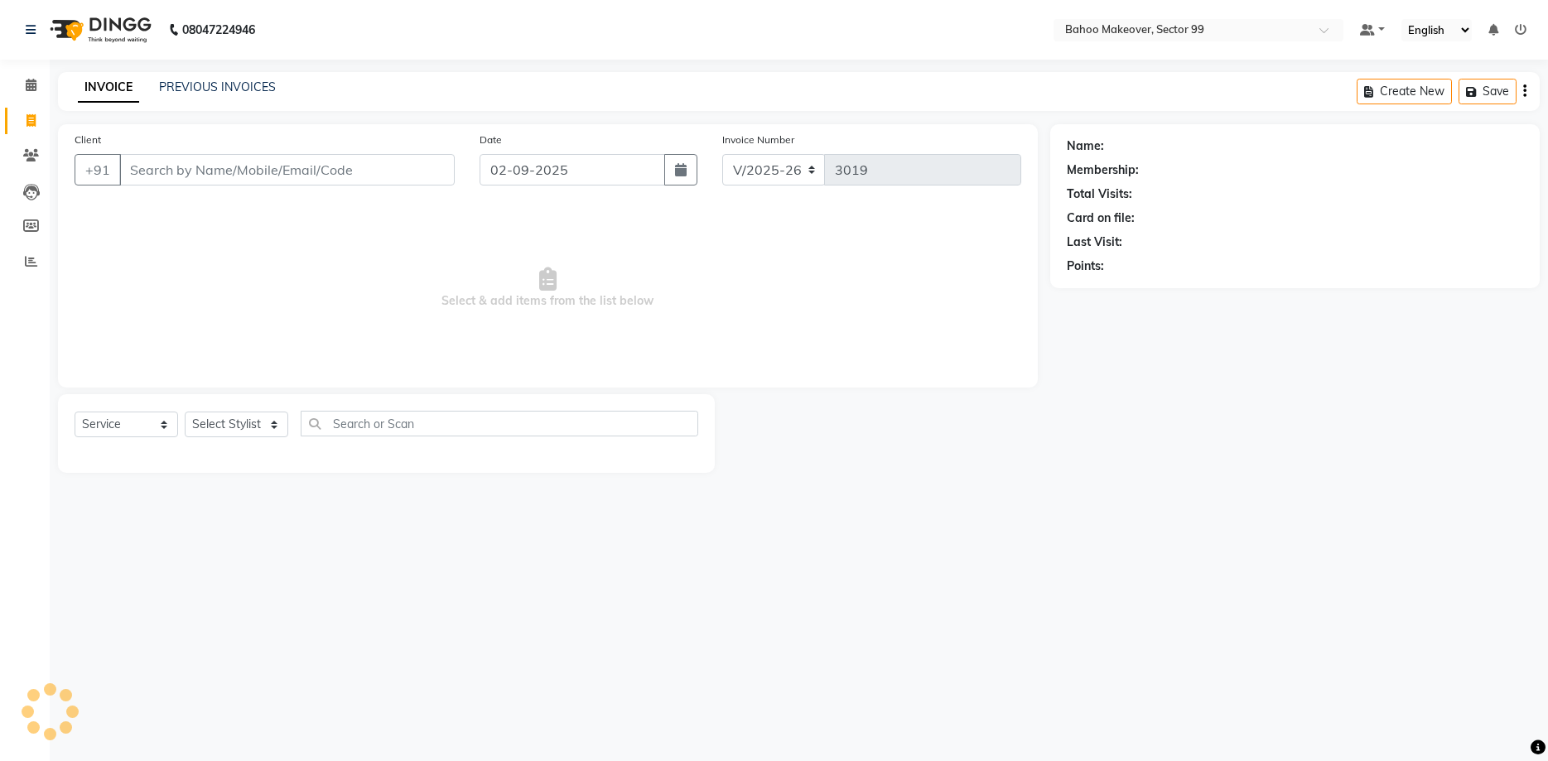
select select "membership"
